Goal: Task Accomplishment & Management: Complete application form

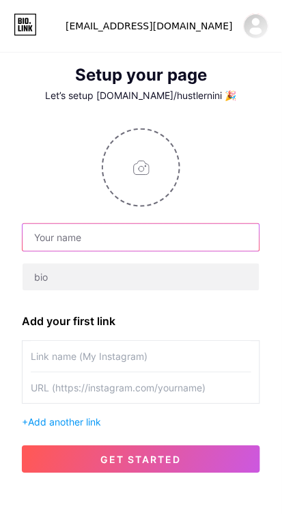
click at [149, 234] on input "text" at bounding box center [141, 237] width 237 height 27
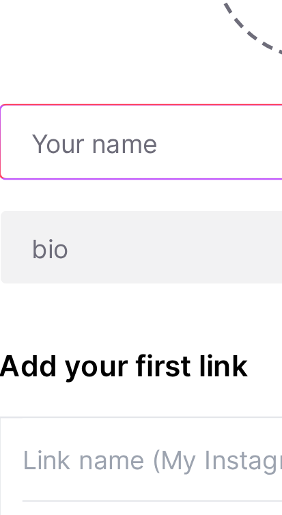
click at [81, 241] on input "text" at bounding box center [141, 237] width 237 height 27
type input "N"
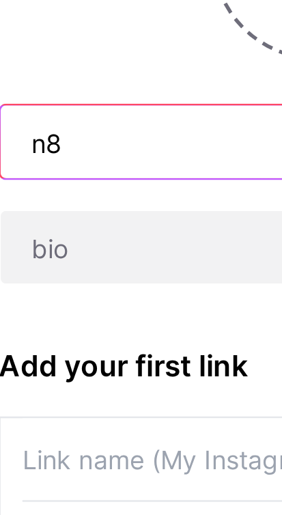
type input "n"
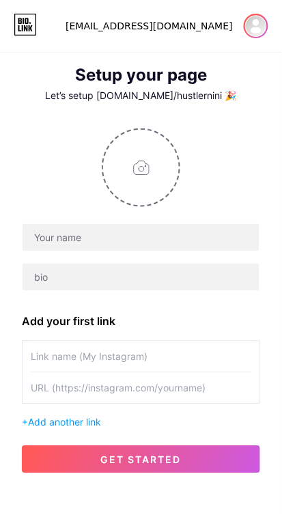
click at [249, 31] on img at bounding box center [256, 26] width 22 height 22
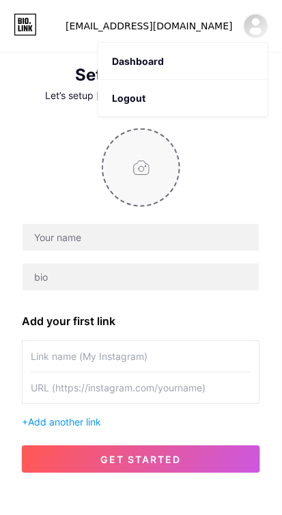
click at [163, 167] on input "file" at bounding box center [141, 168] width 76 height 76
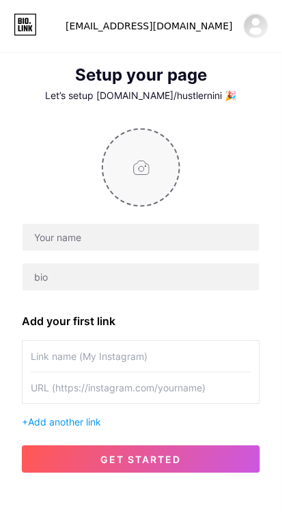
type input "C:\fakepath\1000060868.png"
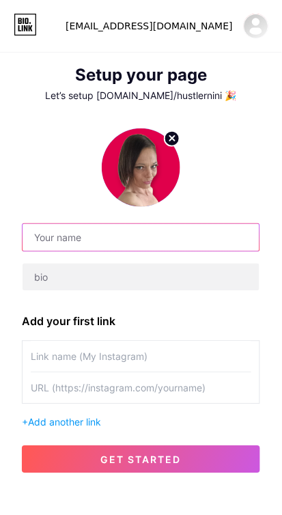
click at [138, 242] on input "text" at bounding box center [141, 237] width 237 height 27
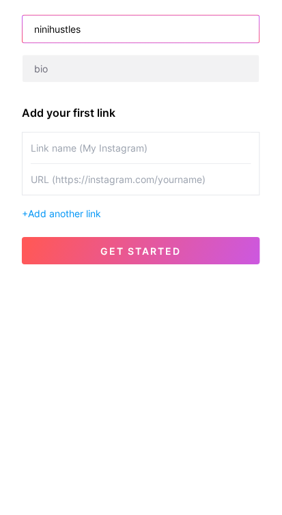
scroll to position [1, 0]
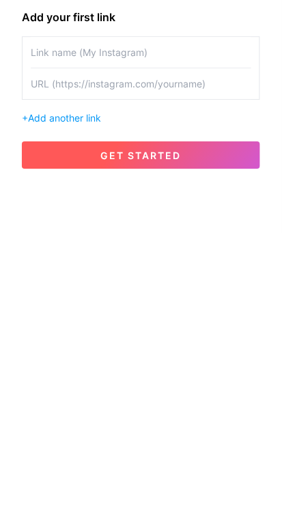
type input "ninihustles"
click at [195, 438] on button "get started" at bounding box center [141, 437] width 238 height 27
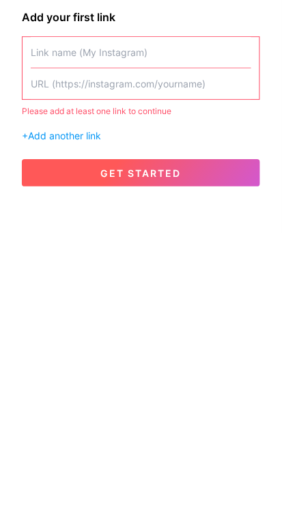
scroll to position [22, 0]
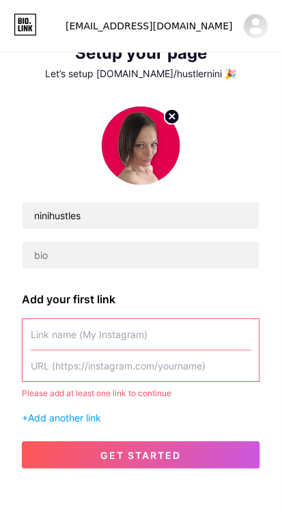
click at [175, 333] on input "text" at bounding box center [141, 335] width 221 height 31
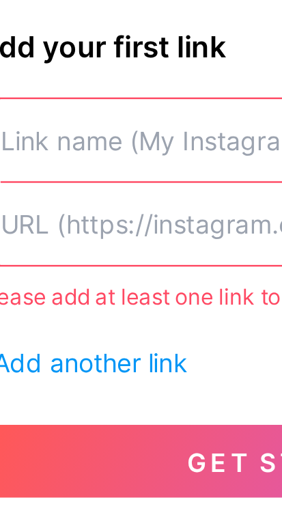
click at [103, 338] on input "text" at bounding box center [141, 335] width 221 height 31
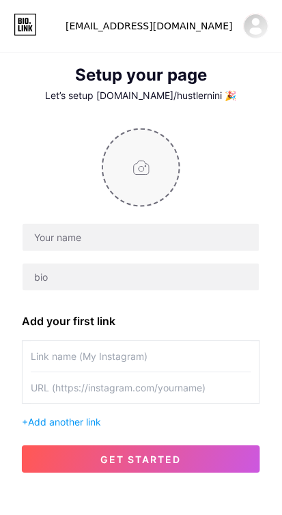
click at [165, 173] on input "file" at bounding box center [141, 168] width 76 height 76
type input "C:\fakepath\1000060868.png"
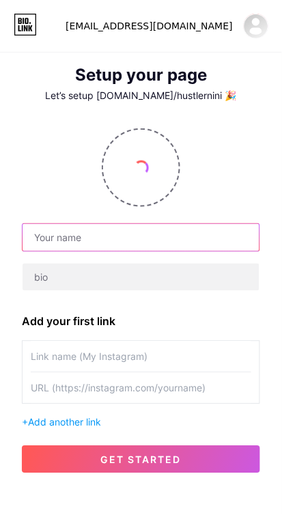
click at [130, 238] on input "text" at bounding box center [141, 237] width 237 height 27
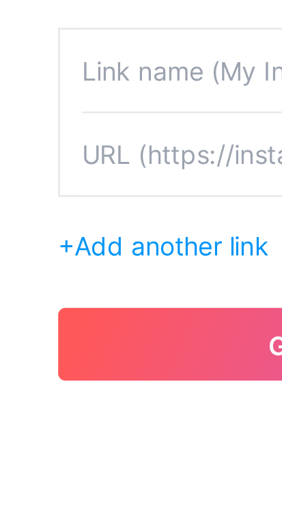
scroll to position [9, 0]
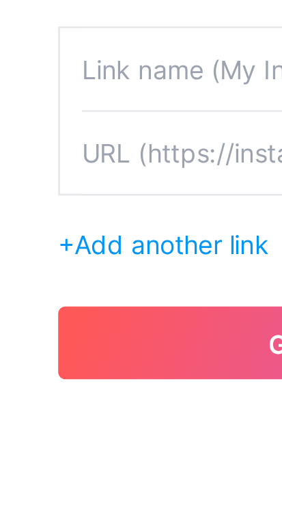
click at [74, 384] on input "text" at bounding box center [141, 379] width 221 height 31
click at [65, 385] on input "text" at bounding box center [141, 379] width 221 height 31
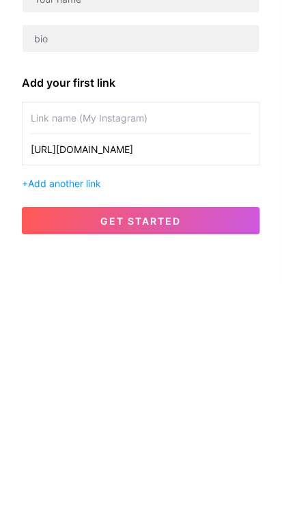
scroll to position [10, 0]
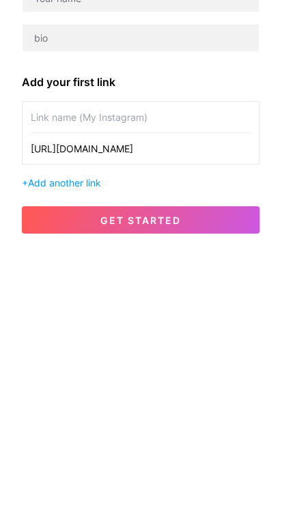
type input "https://www.instagram.com/janinesdigitaldynamics?igsh=MW81emNkdnc2eTFwZg=="
click at [148, 352] on input "text" at bounding box center [141, 346] width 221 height 31
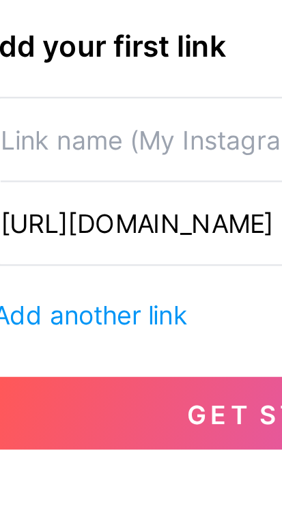
click at [82, 348] on input "text" at bounding box center [141, 346] width 221 height 31
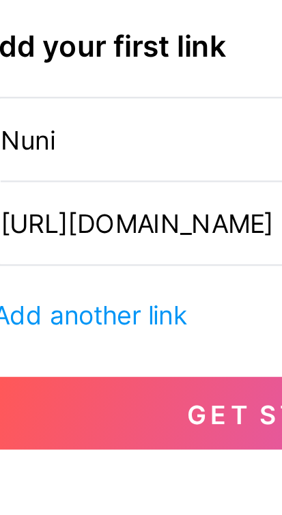
click at [42, 345] on input "Nuni" at bounding box center [141, 346] width 221 height 31
click at [59, 347] on input "Nini" at bounding box center [141, 346] width 221 height 31
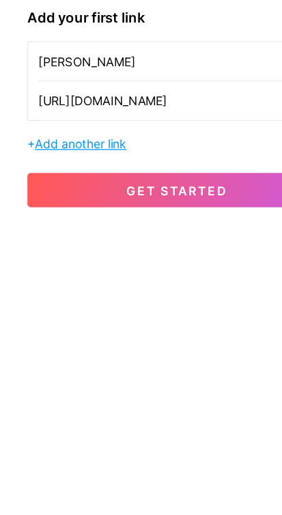
type input "Nini Porter"
click at [90, 409] on span "Add another link" at bounding box center [64, 412] width 73 height 12
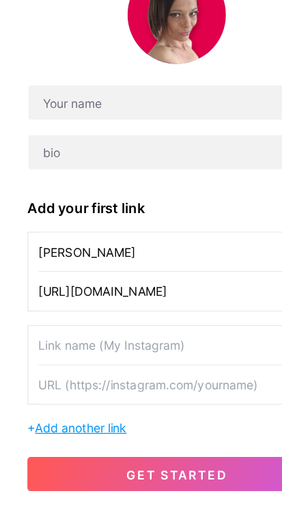
scroll to position [42, 0]
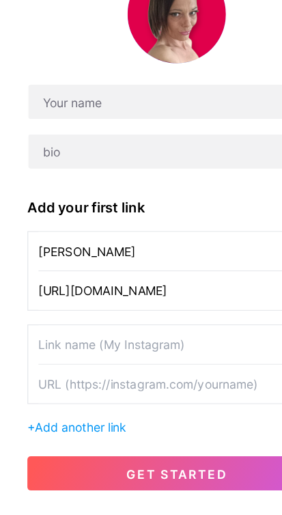
click at [178, 292] on div "Add your first link Nini Porter https://www.instagram.com/janinesdigitaldynamic…" at bounding box center [141, 296] width 238 height 419
click at [85, 457] on span "Add another link" at bounding box center [64, 455] width 73 height 12
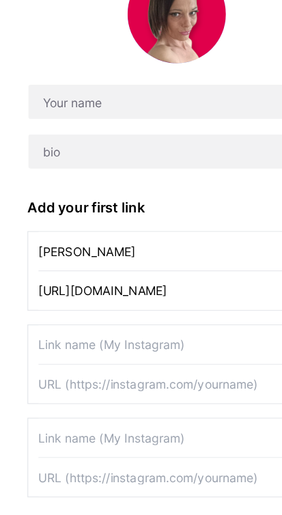
click at [114, 384] on input "text" at bounding box center [141, 389] width 221 height 31
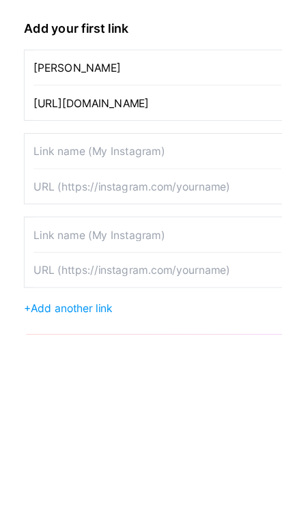
scroll to position [80, 0]
click at [133, 377] on input "text" at bounding box center [141, 382] width 221 height 31
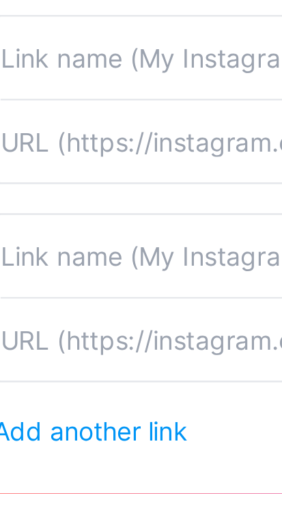
click at [89, 380] on input "text" at bounding box center [141, 382] width 221 height 31
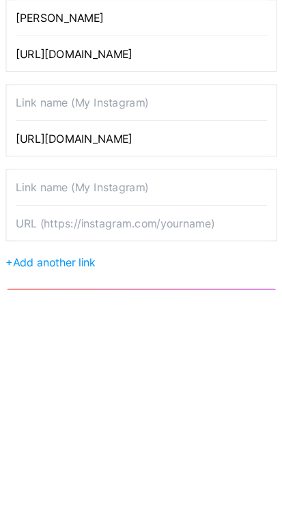
type input "https://www.facebook.com/ninihustles"
click at [117, 350] on input "text" at bounding box center [141, 351] width 221 height 31
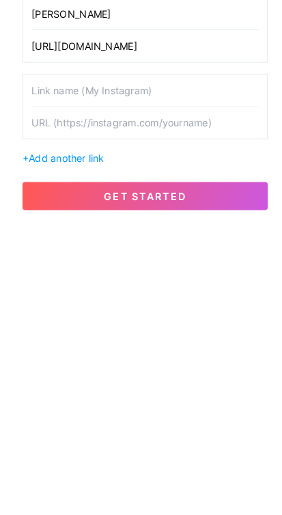
scroll to position [133, 0]
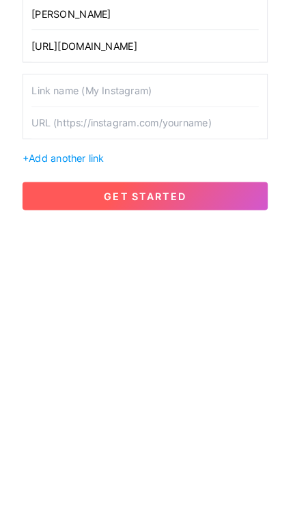
type input "Nini porter"
click at [154, 474] on span "get started" at bounding box center [141, 480] width 81 height 12
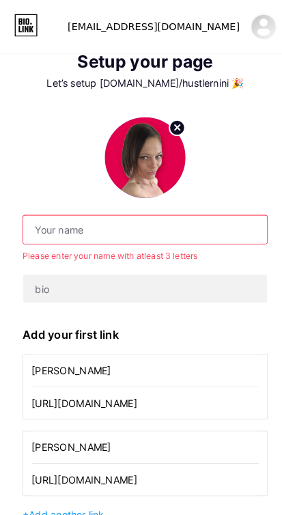
scroll to position [0, 0]
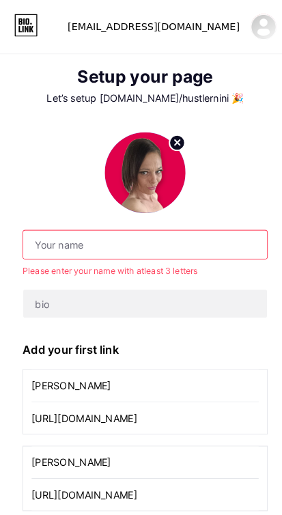
click at [95, 235] on input "text" at bounding box center [141, 237] width 237 height 27
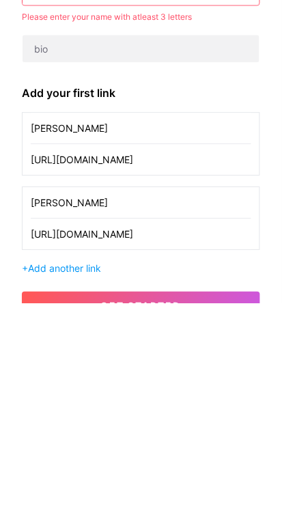
scroll to position [34, 0]
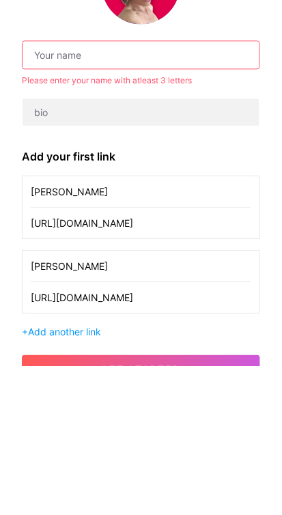
click at [123, 197] on input "text" at bounding box center [141, 203] width 237 height 27
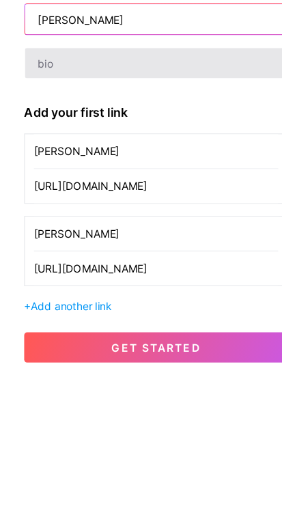
type input "Nini porter"
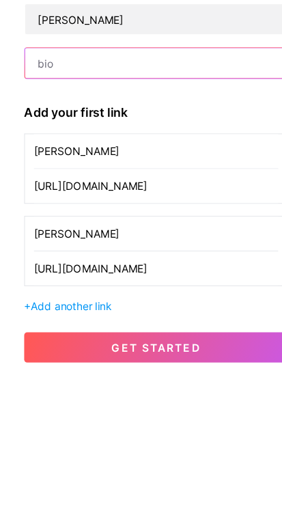
click at [89, 244] on input "text" at bounding box center [141, 242] width 237 height 27
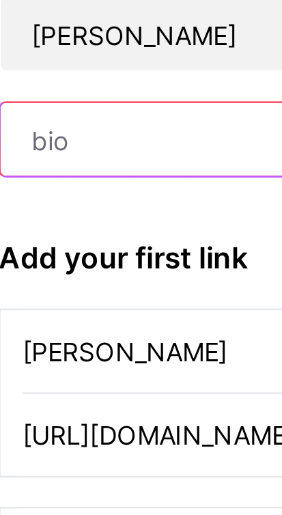
click at [55, 242] on input "text" at bounding box center [141, 242] width 237 height 27
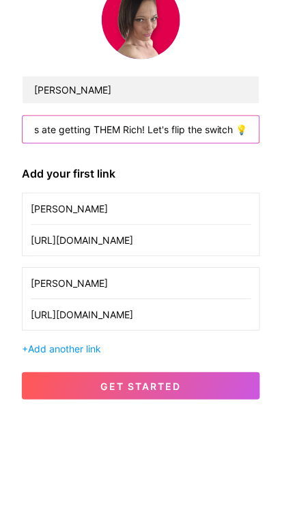
click at [55, 240] on input "YOUR memberships ate getting THEM Rich! Let's flip the switch 💡" at bounding box center [141, 242] width 237 height 27
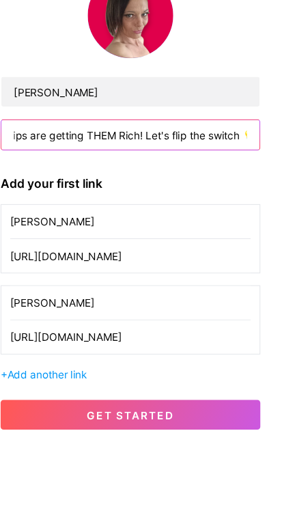
click at [71, 242] on input "YOUR memberships are getting THEM Rich! Let's flip the switch 💡" at bounding box center [141, 242] width 237 height 27
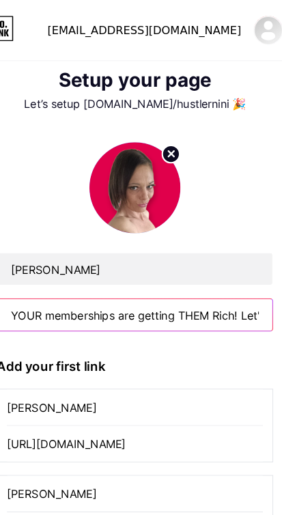
scroll to position [0, 0]
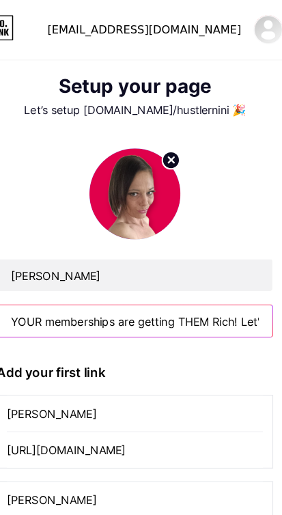
type input "YOUR memberships are getting THEM Rich! Let's flip the switch 💡"
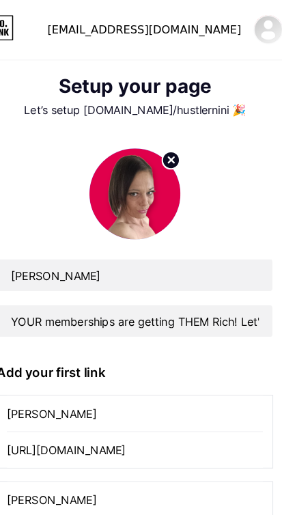
click at [187, 93] on div "Let’s setup [DOMAIN_NAME]/hustlernini 🎉" at bounding box center [141, 95] width 282 height 11
click at [198, 94] on div "Let’s setup [DOMAIN_NAME]/hustlernini 🎉" at bounding box center [141, 95] width 282 height 11
click at [215, 82] on div "Setup your page" at bounding box center [141, 75] width 282 height 19
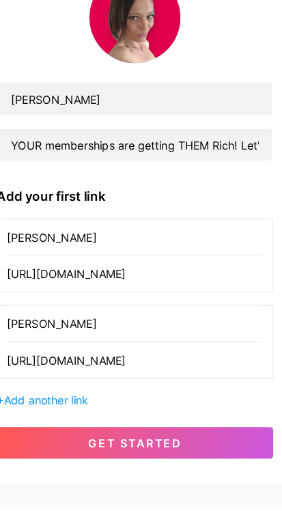
scroll to position [75, 0]
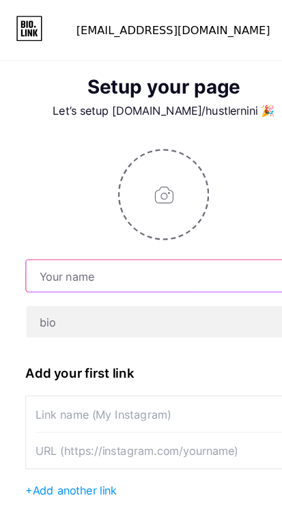
click at [147, 234] on input "text" at bounding box center [141, 237] width 237 height 27
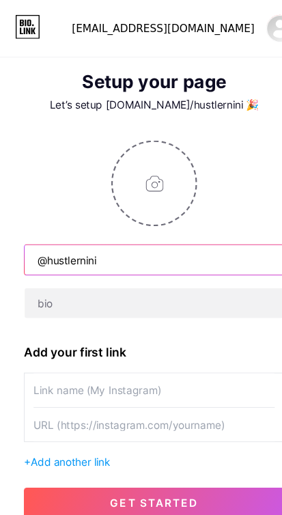
type input "@hustlernini"
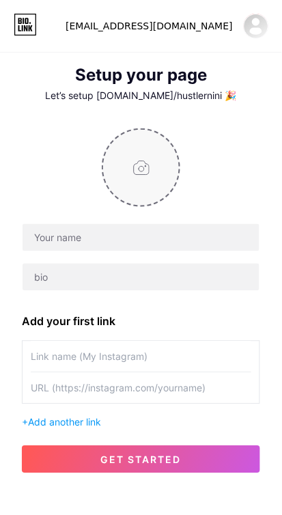
click at [159, 175] on input "file" at bounding box center [141, 168] width 76 height 76
type input "C:\fakepath\1000060868.png"
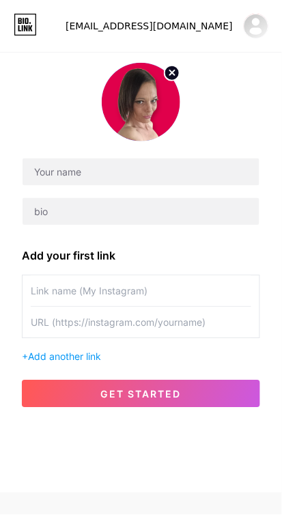
scroll to position [67, 0]
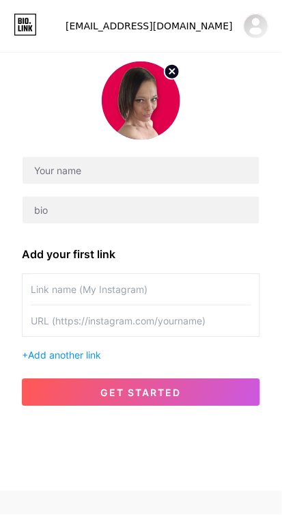
click at [158, 284] on input "text" at bounding box center [141, 289] width 221 height 31
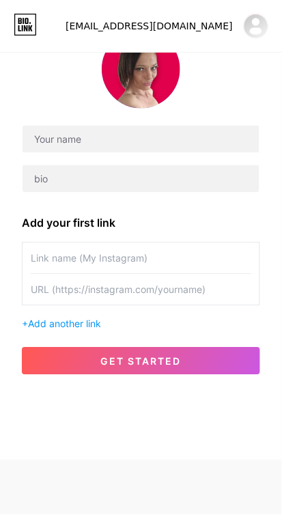
scroll to position [117, 0]
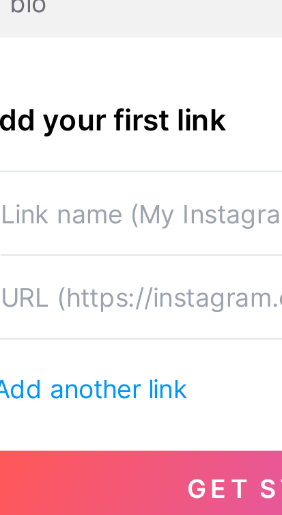
paste input "https://www.facebook.com/ninihustles"
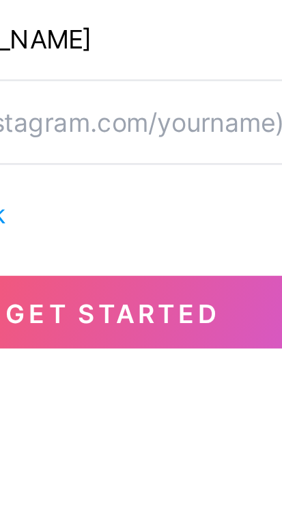
type input "https://www.facebook.com/ninihustles"
paste input "https://www.facebook.com/ninihustles"
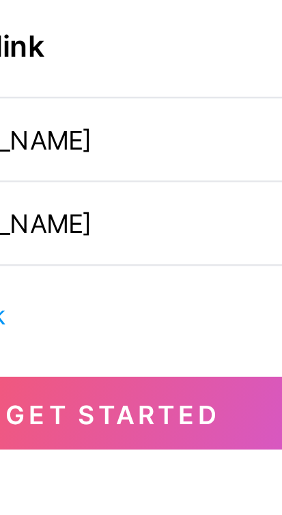
type input "https://www.facebook.com/ninihustles"
click at [201, 243] on input "https://www.facebook.com/ninihustles" at bounding box center [141, 258] width 221 height 31
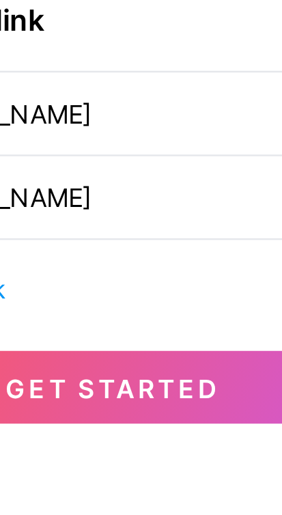
type input "https://www.facebook.com/n"
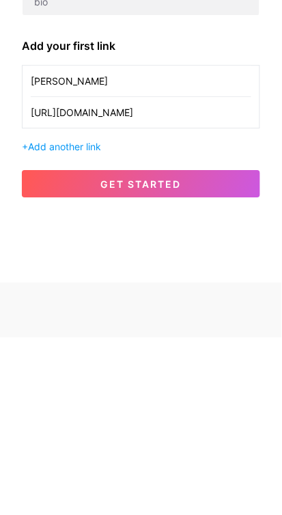
type input "Nini porter"
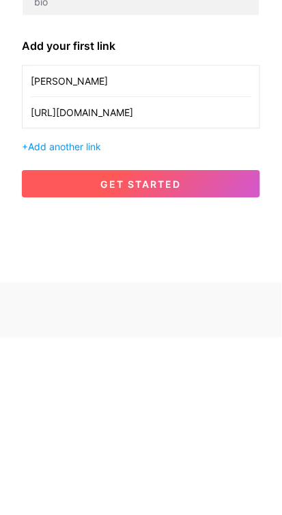
click at [180, 356] on span "get started" at bounding box center [141, 362] width 81 height 12
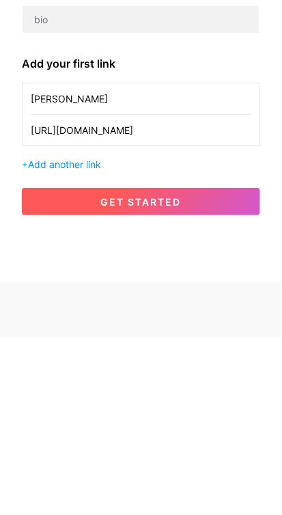
scroll to position [138, 0]
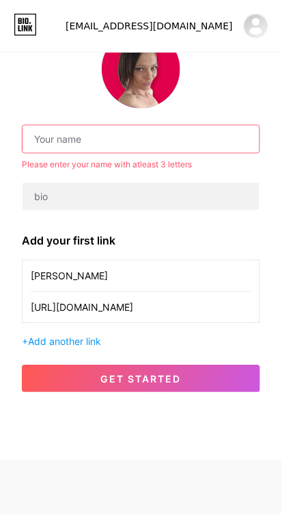
click at [81, 126] on input "text" at bounding box center [141, 139] width 237 height 27
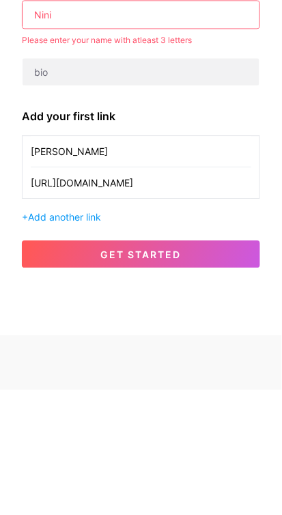
scroll to position [141, 0]
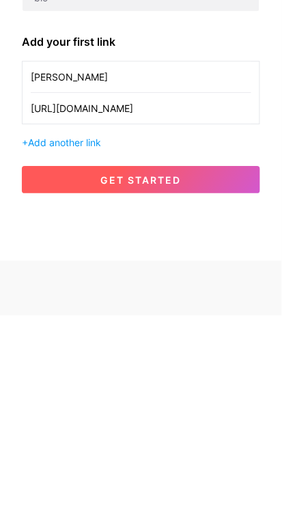
type input "Nini"
click at [146, 365] on button "get started" at bounding box center [141, 378] width 238 height 27
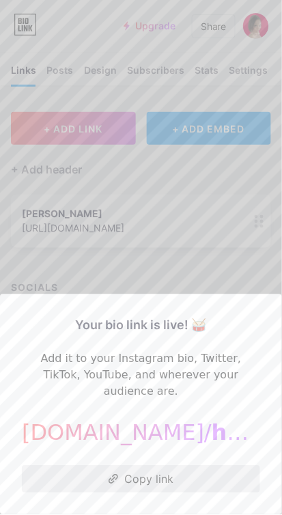
click at [173, 472] on button "Copy link" at bounding box center [141, 479] width 238 height 27
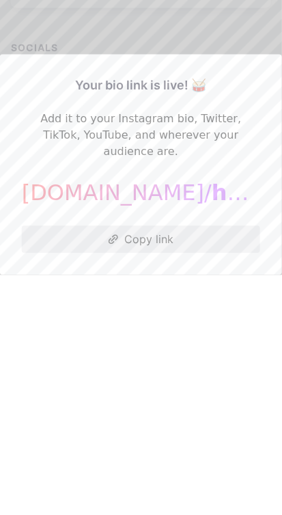
click at [187, 481] on button "Copy link" at bounding box center [141, 479] width 238 height 27
